Goal: Check status

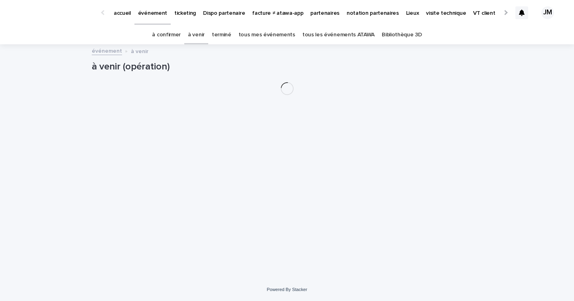
click at [305, 32] on link "tous les événements ATAWA" at bounding box center [339, 35] width 72 height 19
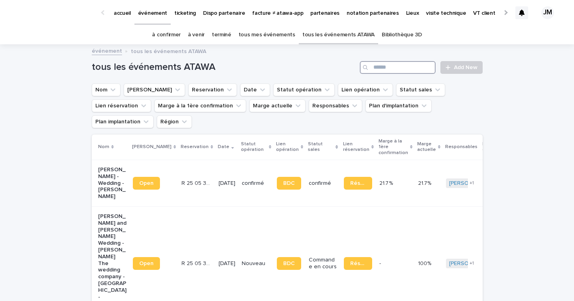
click at [402, 62] on input "Search" at bounding box center [398, 67] width 76 height 13
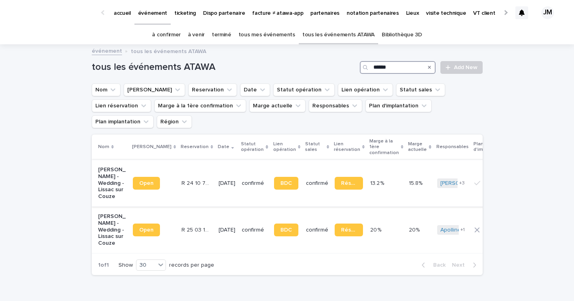
type input "******"
click at [239, 188] on td "confirmé" at bounding box center [255, 183] width 32 height 47
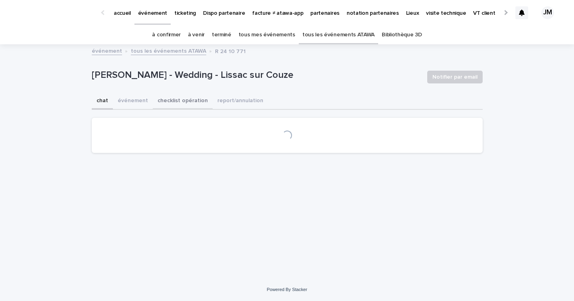
click at [170, 104] on button "checklist opération" at bounding box center [183, 101] width 60 height 17
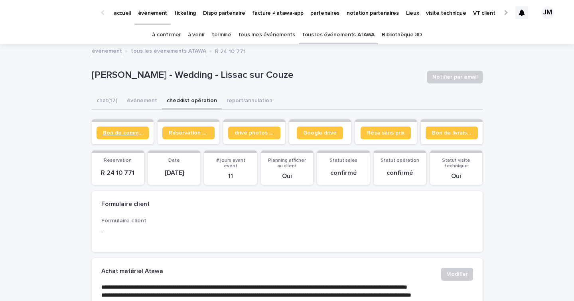
click at [127, 136] on link "Bon de commande" at bounding box center [123, 133] width 52 height 13
